Goal: Information Seeking & Learning: Find specific fact

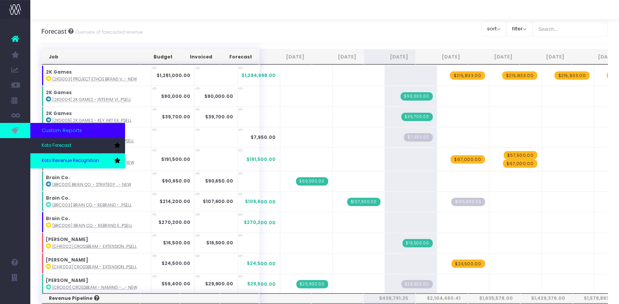
click at [60, 157] on span "Koto Revenue Recognition" at bounding box center [70, 160] width 57 height 7
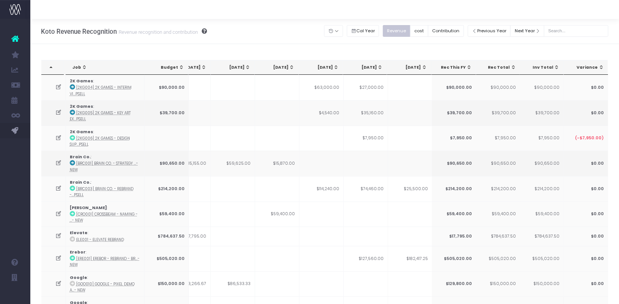
scroll to position [0, 25]
click at [368, 68] on div "[DATE]" at bounding box center [364, 67] width 33 height 6
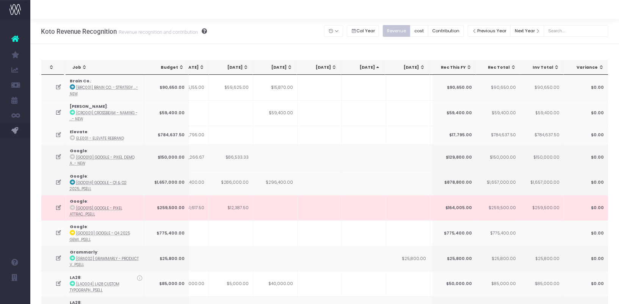
click at [368, 68] on div "[DATE]" at bounding box center [364, 67] width 33 height 6
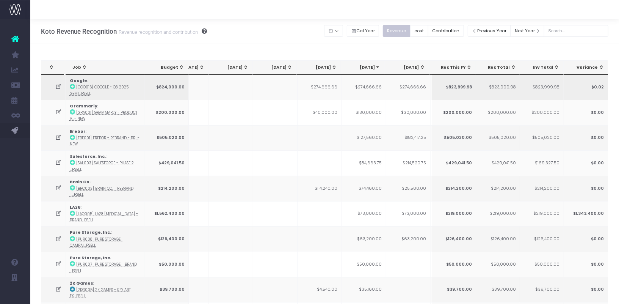
click at [362, 87] on td "$274,666.66" at bounding box center [364, 87] width 44 height 25
copy td "274,666.66"
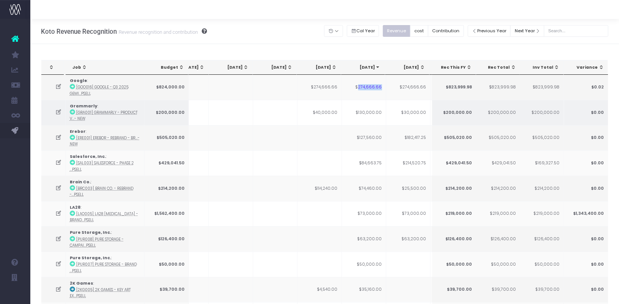
click at [361, 112] on td "$130,000.00" at bounding box center [364, 112] width 44 height 25
copy td "130,000.00"
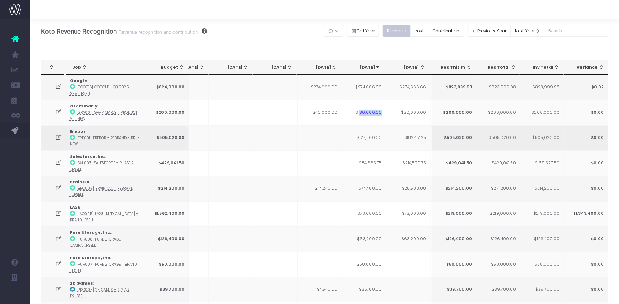
click at [70, 136] on icon at bounding box center [72, 137] width 5 height 5
click at [372, 133] on td "$127,560.00" at bounding box center [364, 137] width 44 height 25
click at [372, 136] on td "$127,560.00" at bounding box center [364, 137] width 44 height 25
copy td "127,560.00"
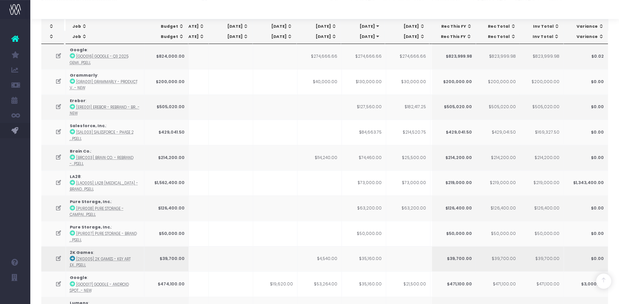
scroll to position [0, 0]
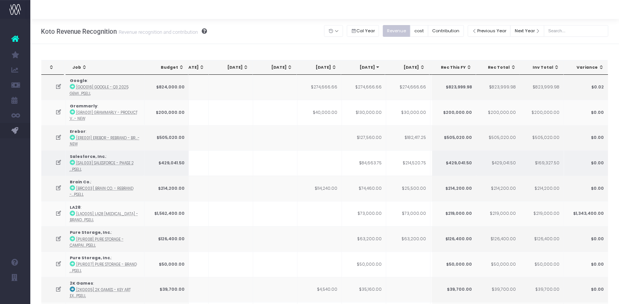
click at [367, 160] on td "$84,663.75" at bounding box center [364, 162] width 44 height 25
click at [74, 161] on icon at bounding box center [72, 162] width 5 height 5
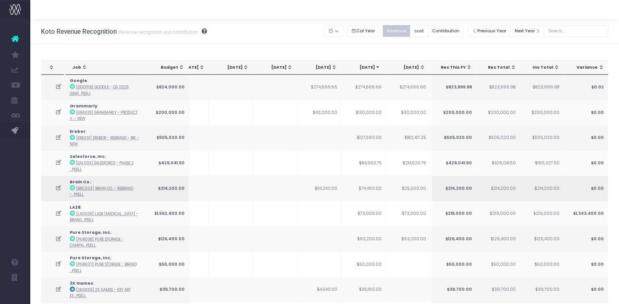
click at [372, 190] on td "$74,460.00" at bounding box center [364, 187] width 44 height 25
click at [374, 187] on td "$74,460.00" at bounding box center [364, 187] width 44 height 25
copy td "74,460.00"
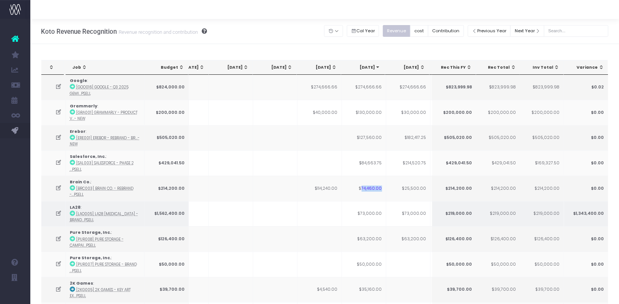
click at [72, 211] on icon at bounding box center [72, 212] width 5 height 5
click at [370, 217] on td "$73,000.00" at bounding box center [364, 213] width 44 height 25
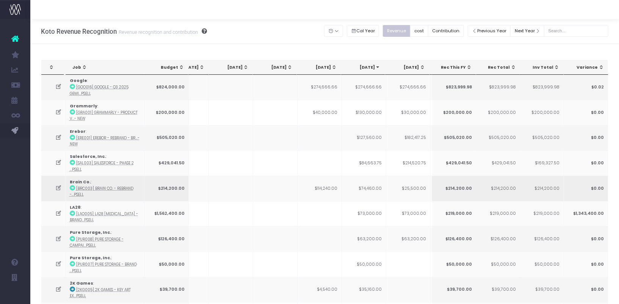
click at [377, 186] on td "$74,460.00" at bounding box center [364, 187] width 44 height 25
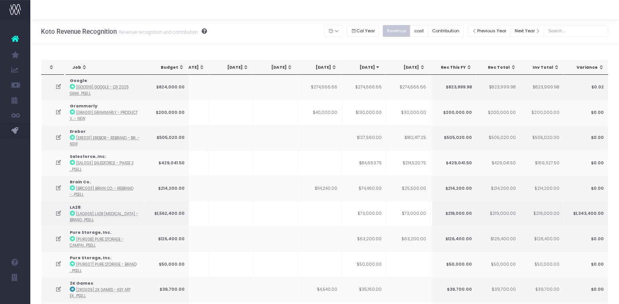
click at [375, 210] on td "$73,000.00" at bounding box center [364, 213] width 44 height 25
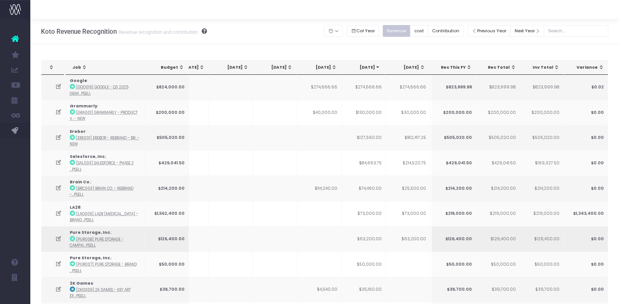
click at [375, 234] on td "$63,200.00" at bounding box center [364, 238] width 44 height 25
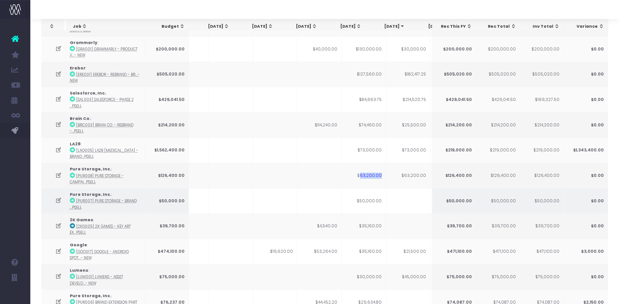
scroll to position [0, 25]
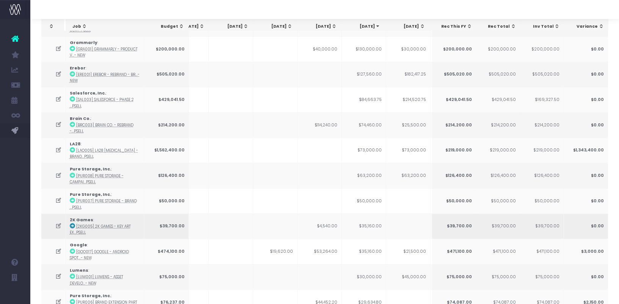
click at [378, 223] on td "$35,160.00" at bounding box center [364, 225] width 44 height 25
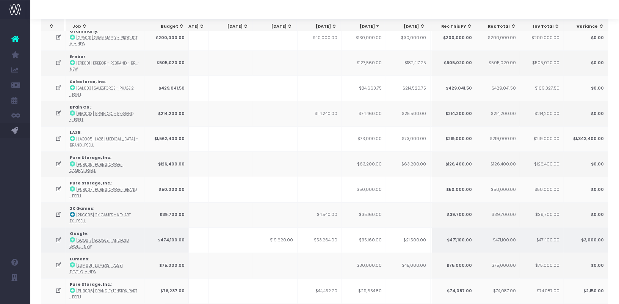
scroll to position [76, 0]
click at [376, 237] on td "$35,160.00" at bounding box center [364, 237] width 44 height 25
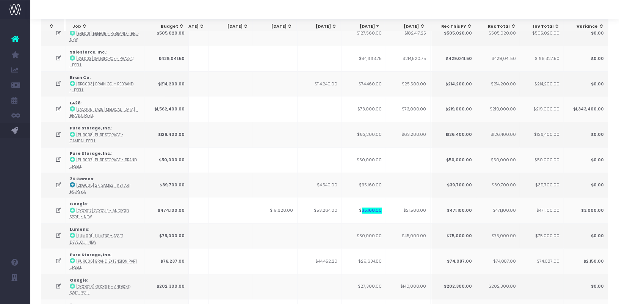
scroll to position [105, 0]
click at [371, 233] on td "$30,000.00" at bounding box center [364, 234] width 44 height 25
click at [73, 232] on icon at bounding box center [72, 234] width 5 height 5
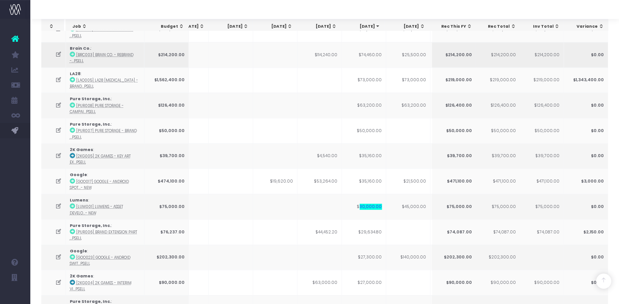
scroll to position [134, 0]
click at [72, 254] on icon at bounding box center [72, 256] width 5 height 5
click at [367, 252] on td "$27,300.00" at bounding box center [364, 256] width 44 height 25
copy td "27,300.00"
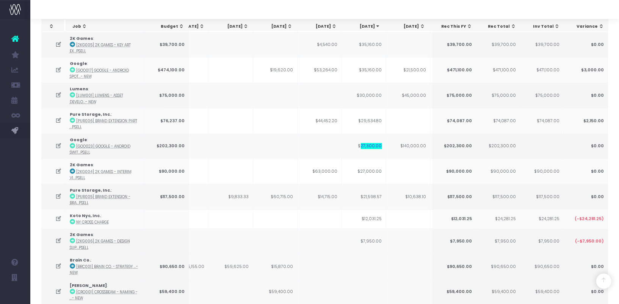
scroll to position [246, 0]
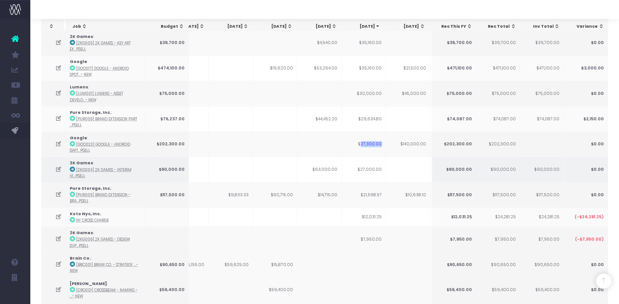
click at [73, 166] on icon at bounding box center [72, 168] width 5 height 5
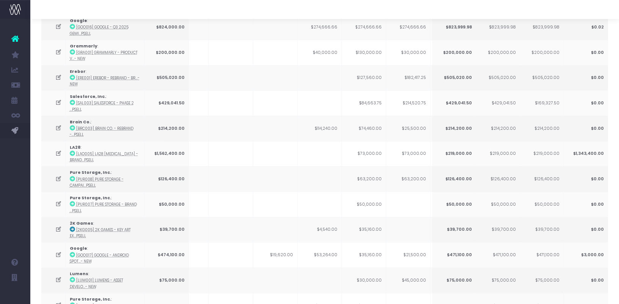
scroll to position [0, 0]
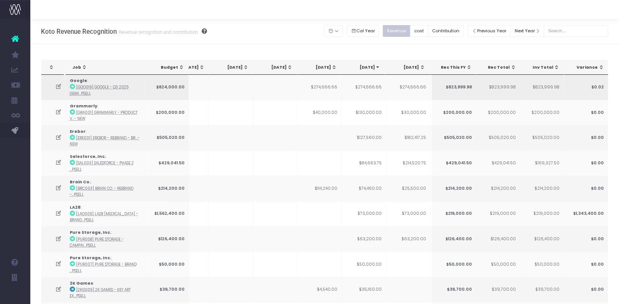
click at [377, 88] on td "$274,666.66" at bounding box center [364, 87] width 44 height 25
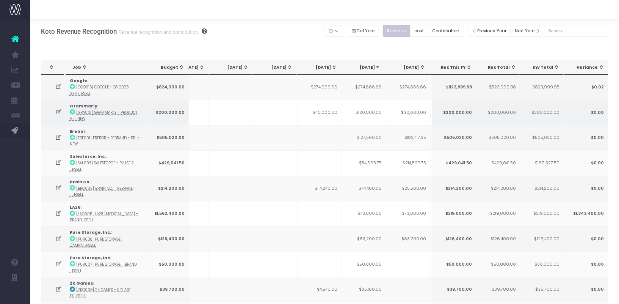
click at [378, 111] on td "$130,000.00" at bounding box center [364, 112] width 44 height 25
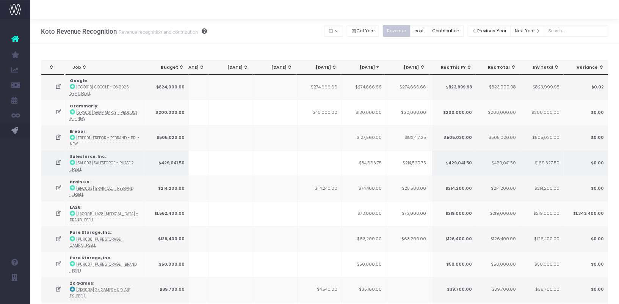
click at [375, 162] on td "$84,663.75" at bounding box center [364, 162] width 44 height 25
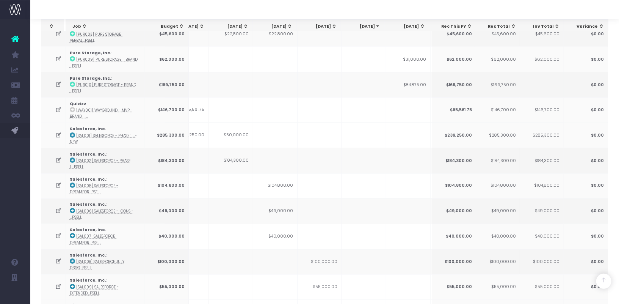
scroll to position [928, 0]
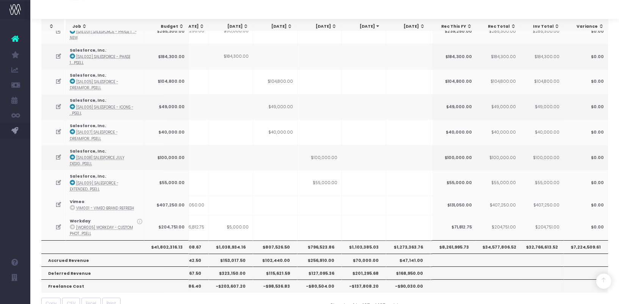
click at [375, 240] on th "$1,103,385.03" at bounding box center [364, 246] width 44 height 13
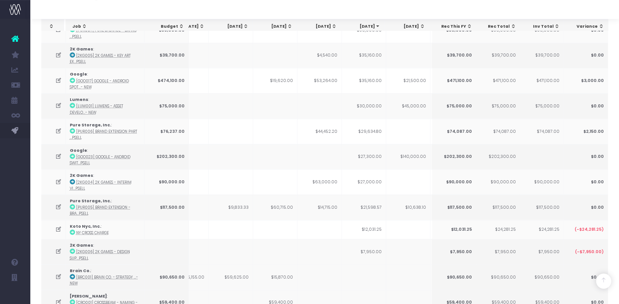
scroll to position [261, 0]
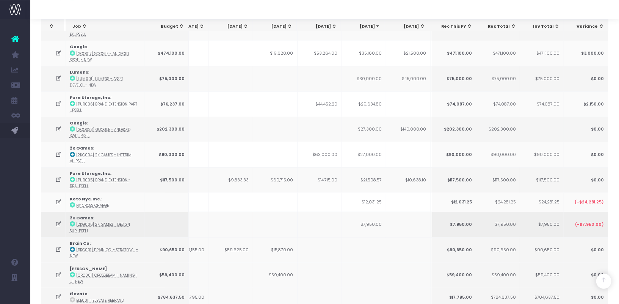
click at [72, 221] on icon at bounding box center [72, 223] width 5 height 5
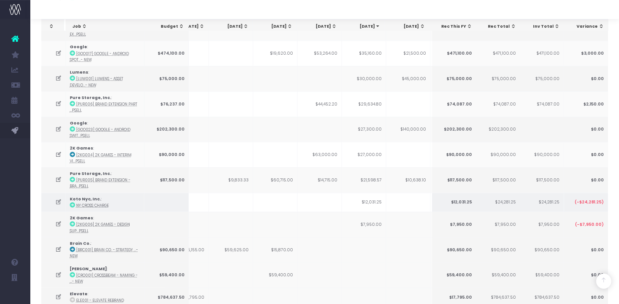
click at [343, 204] on td "$12,031.25" at bounding box center [364, 202] width 44 height 19
click at [56, 199] on icon at bounding box center [58, 202] width 6 height 6
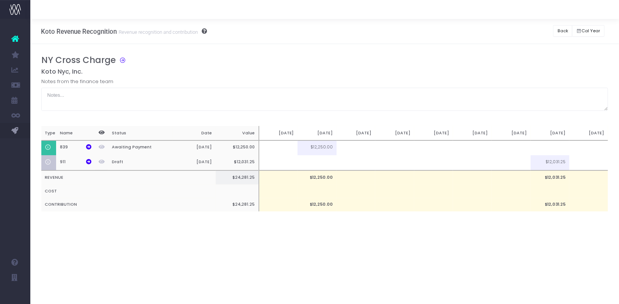
scroll to position [0, 0]
click at [515, 164] on td at bounding box center [511, 162] width 39 height 15
type input "100%"
click at [552, 85] on div "Notes from the finance team" at bounding box center [324, 94] width 567 height 33
click at [559, 31] on button "Back" at bounding box center [562, 31] width 19 height 12
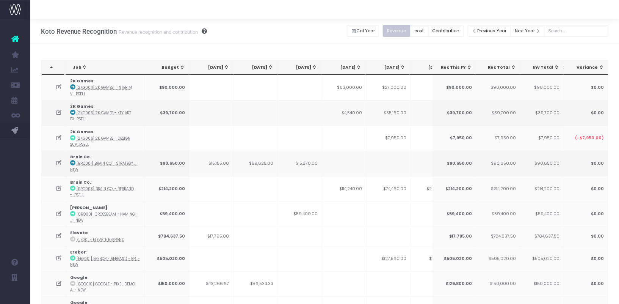
click at [397, 73] on th "[DATE]" at bounding box center [388, 67] width 44 height 14
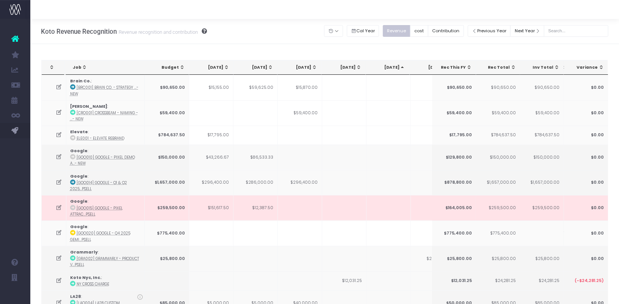
click at [399, 67] on div "[DATE]" at bounding box center [389, 67] width 33 height 6
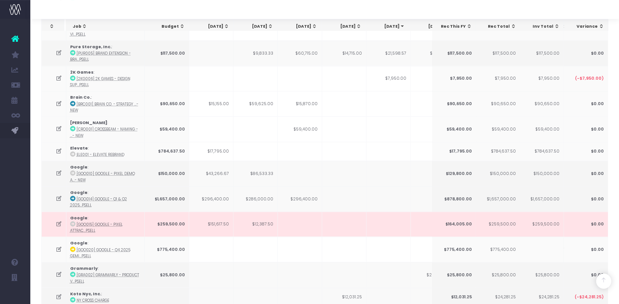
scroll to position [315, 0]
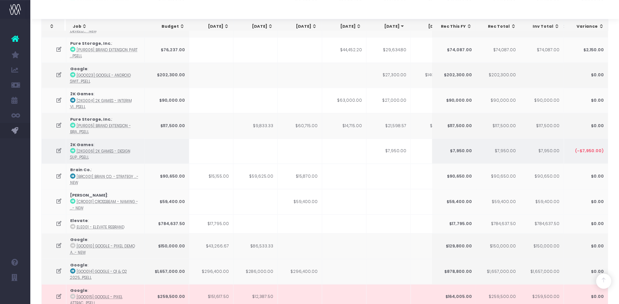
click at [399, 145] on td "$7,950.00" at bounding box center [388, 150] width 44 height 25
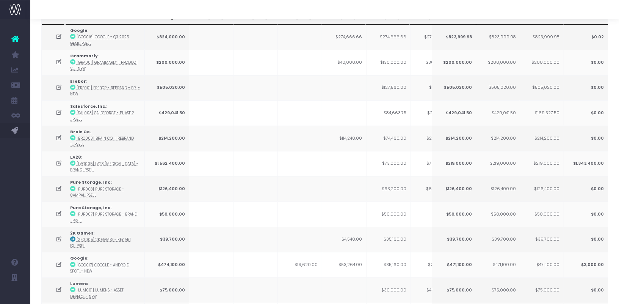
scroll to position [0, 0]
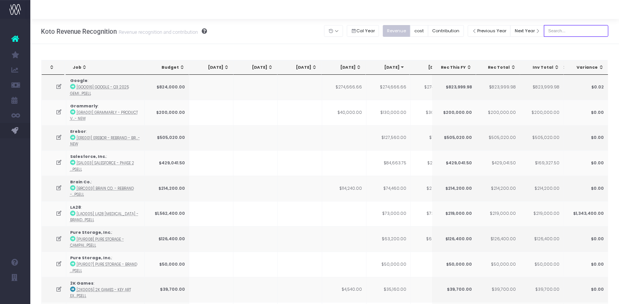
click at [578, 31] on input "text" at bounding box center [576, 31] width 64 height 12
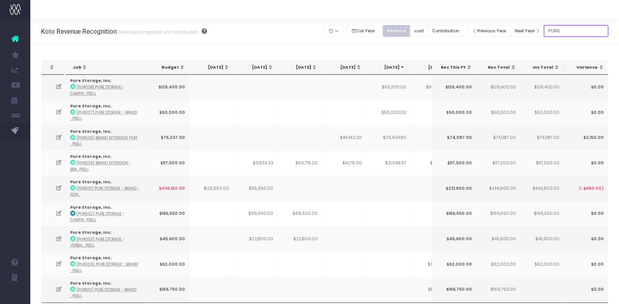
type input "PURE"
click at [565, 30] on input "PURE" at bounding box center [576, 31] width 64 height 12
click at [584, 30] on input "PURE" at bounding box center [576, 31] width 64 height 12
type input "pure storage"
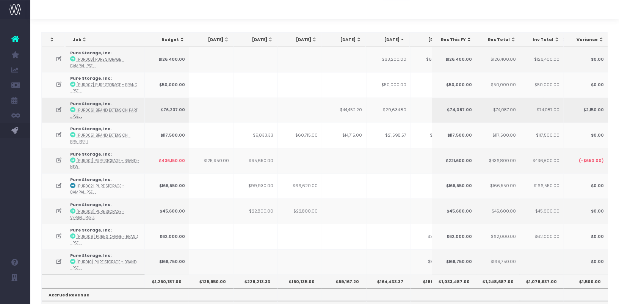
scroll to position [17, 0]
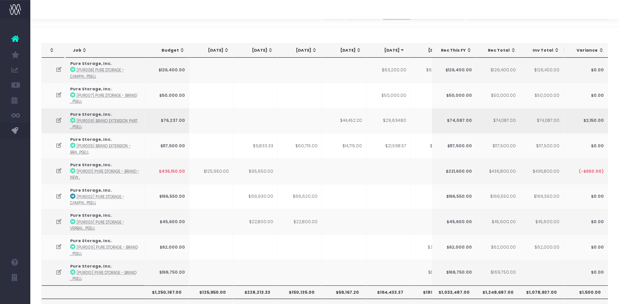
click at [272, 124] on td at bounding box center [255, 120] width 44 height 25
click at [393, 117] on td "$29,634.80" at bounding box center [388, 120] width 44 height 25
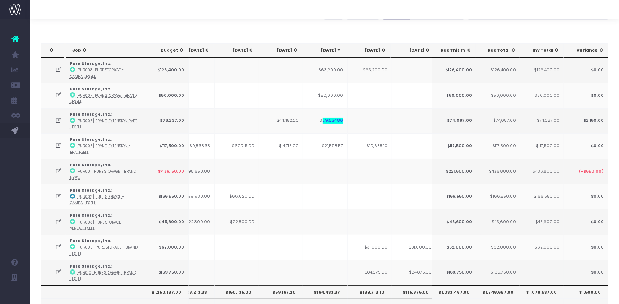
scroll to position [0, 63]
click at [58, 119] on icon at bounding box center [58, 120] width 6 height 6
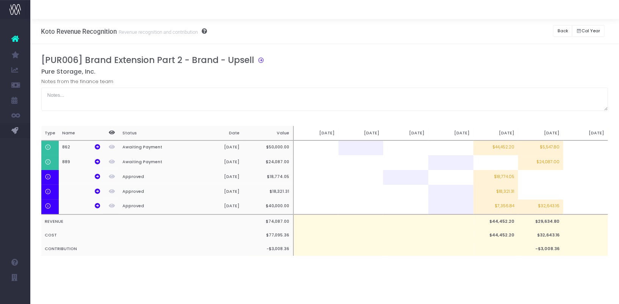
scroll to position [0, 0]
click at [549, 207] on td "$32,643.16" at bounding box center [540, 206] width 45 height 15
type input "$32,643.16"
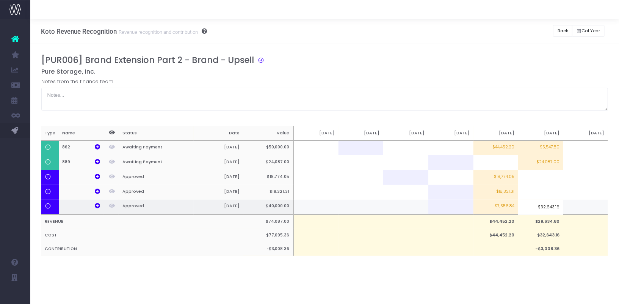
click at [549, 207] on input "$32,643.16" at bounding box center [540, 206] width 45 height 15
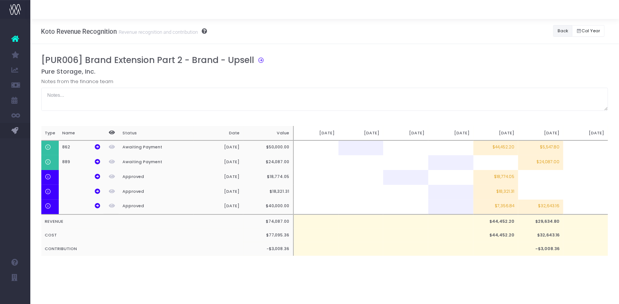
click at [564, 28] on button "Back" at bounding box center [562, 31] width 19 height 12
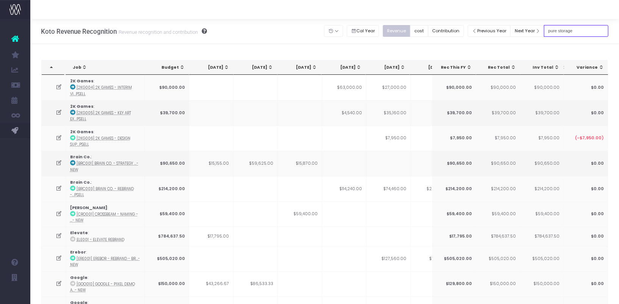
click at [592, 31] on input "pure storage" at bounding box center [576, 31] width 64 height 12
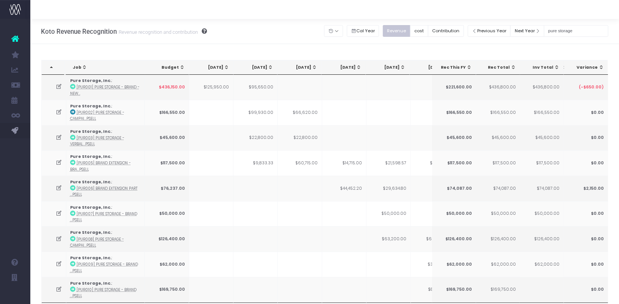
click at [397, 65] on div "[DATE]" at bounding box center [389, 67] width 33 height 6
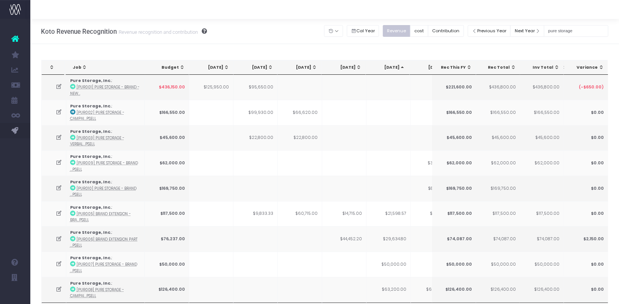
click at [397, 65] on div "[DATE]" at bounding box center [389, 67] width 33 height 6
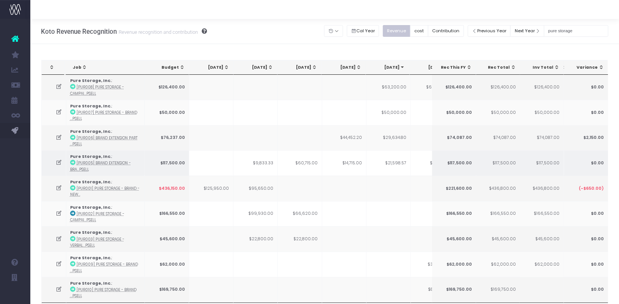
click at [396, 163] on td "$21,598.57" at bounding box center [388, 162] width 44 height 25
copy td "21,598.57"
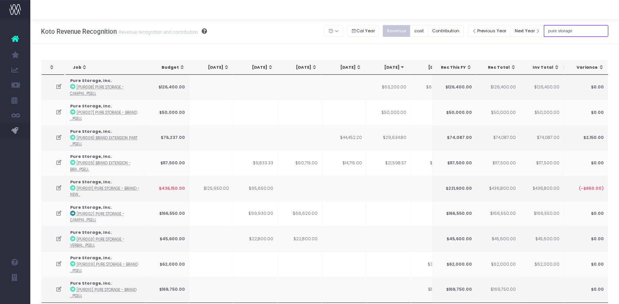
click at [588, 33] on input "pure storage" at bounding box center [576, 31] width 64 height 12
